Goal: Check status: Check status

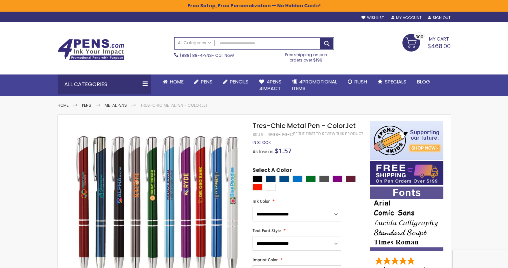
click at [437, 47] on span "$468.00" at bounding box center [438, 46] width 23 height 8
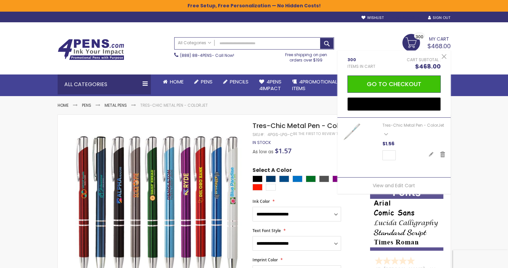
click at [415, 15] on link "My Account" at bounding box center [406, 17] width 30 height 5
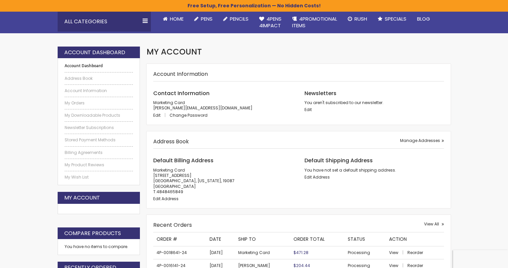
scroll to position [134, 0]
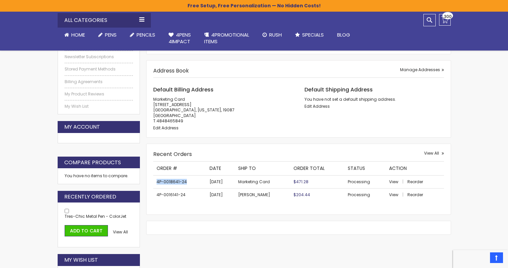
drag, startPoint x: 188, startPoint y: 183, endPoint x: 156, endPoint y: 182, distance: 31.3
click at [156, 182] on td "4P-0018641-24" at bounding box center [179, 181] width 53 height 13
copy td "4P-0018641-24"
click at [394, 181] on span "View" at bounding box center [393, 182] width 9 height 6
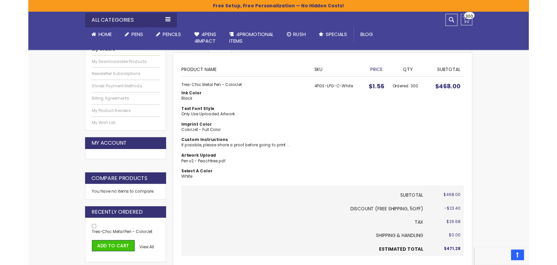
scroll to position [116, 0]
